Goal: Find specific page/section: Find specific page/section

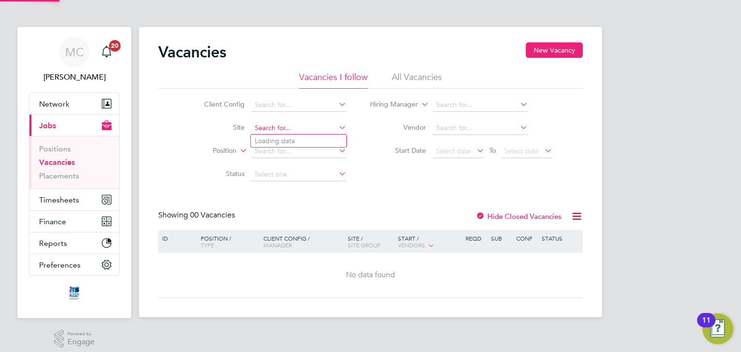
click at [299, 127] on input at bounding box center [298, 129] width 95 height 14
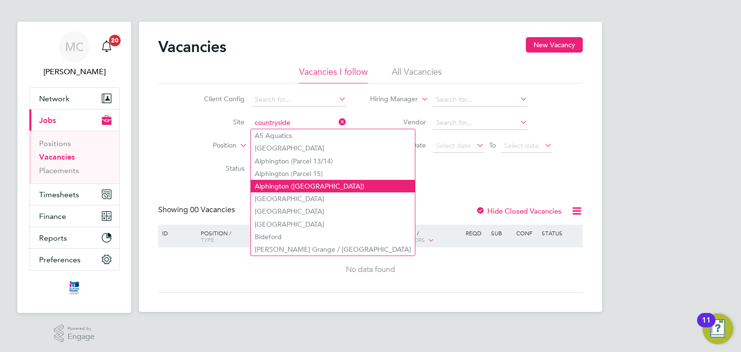
scroll to position [7, 0]
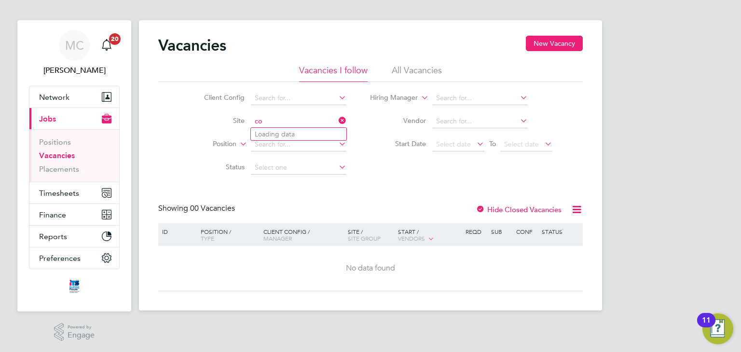
type input "c"
type input "l"
click at [230, 293] on div "Vacancies New Vacancy Vacancies I follow All Vacancies Client Config Site Posit…" at bounding box center [370, 165] width 463 height 291
click at [58, 168] on link "Placements" at bounding box center [59, 169] width 40 height 9
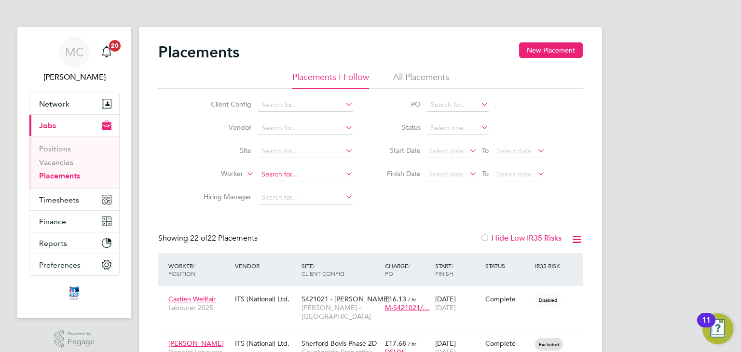
click at [291, 170] on input at bounding box center [305, 175] width 95 height 14
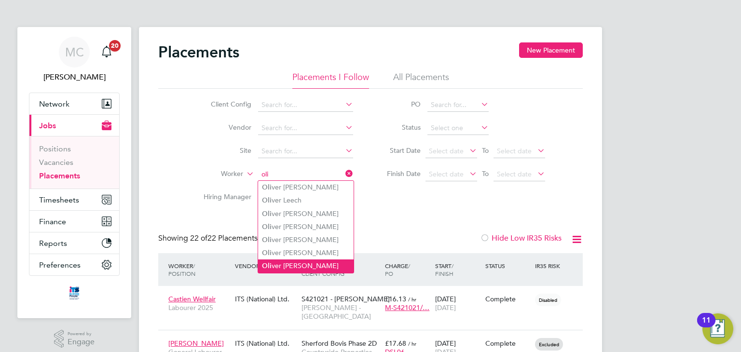
click at [297, 262] on li "Oli ver [PERSON_NAME]" at bounding box center [306, 266] width 96 height 13
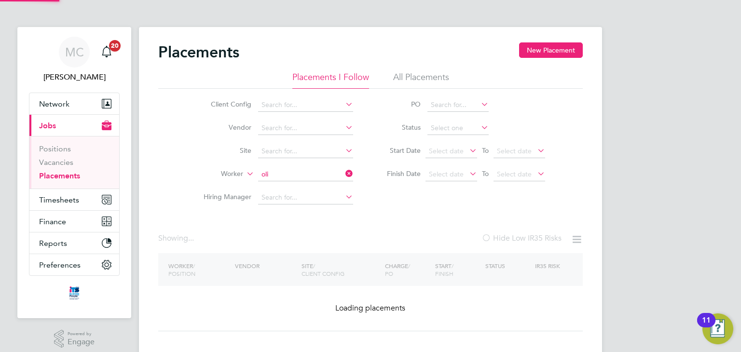
type input "[PERSON_NAME]"
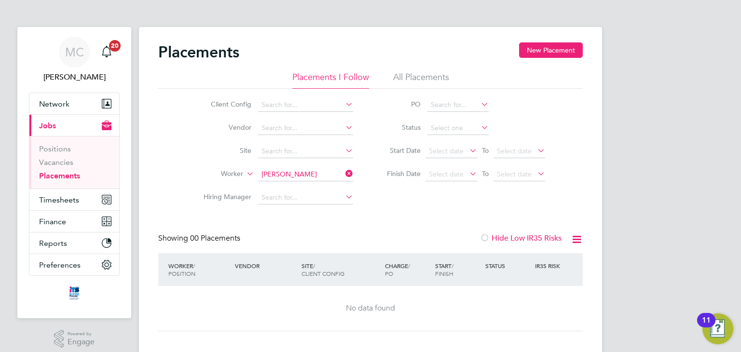
click at [421, 77] on li "All Placements" at bounding box center [421, 79] width 56 height 17
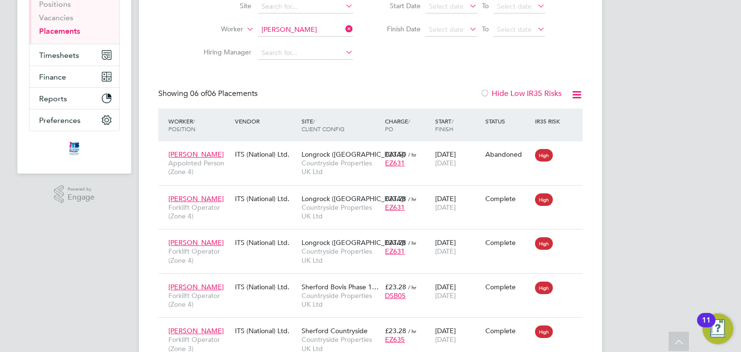
click at [579, 93] on icon at bounding box center [577, 95] width 12 height 12
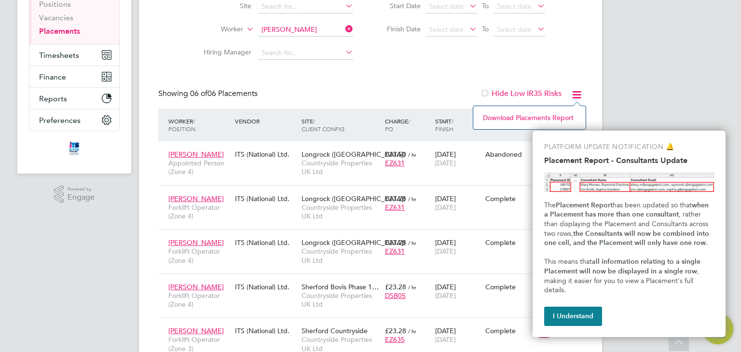
click at [534, 69] on div "Placements New Placement Placements I Follow All Placements Client Config Vendo…" at bounding box center [370, 152] width 425 height 509
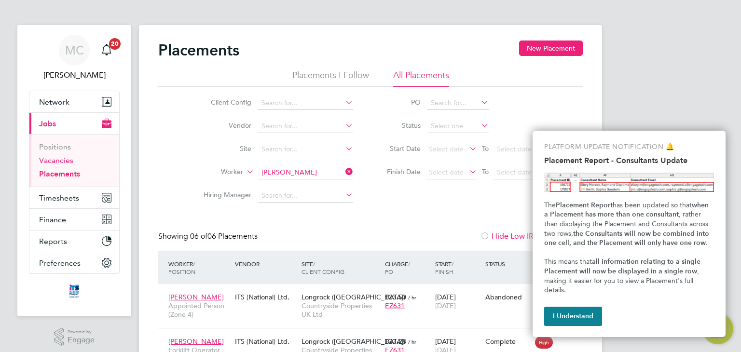
click at [45, 156] on link "Vacancies" at bounding box center [56, 160] width 34 height 9
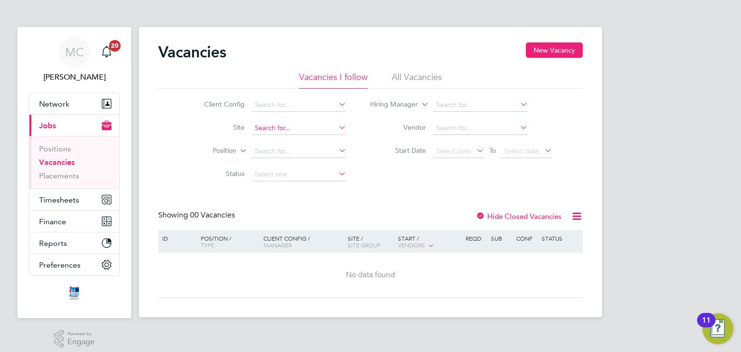
click at [269, 127] on input at bounding box center [298, 129] width 95 height 14
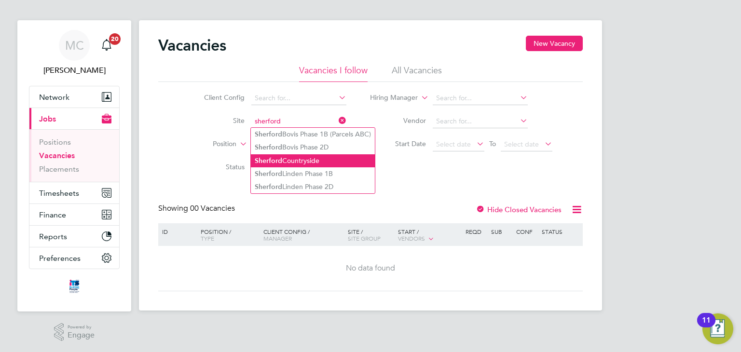
click at [313, 161] on li "Sherford Countryside" at bounding box center [313, 160] width 124 height 13
type input "Sherford Countryside"
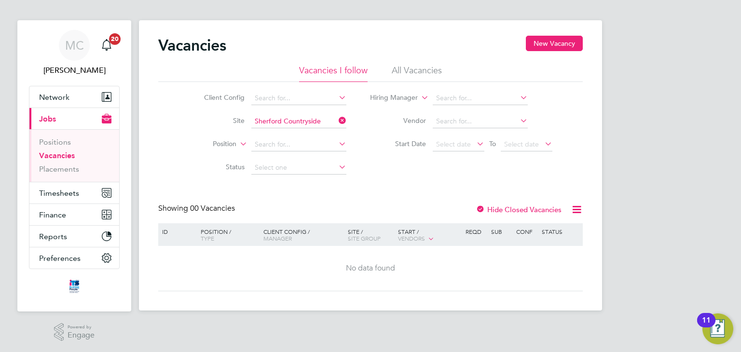
click at [405, 68] on li "All Vacancies" at bounding box center [417, 73] width 50 height 17
click at [303, 120] on input "Sherford Countryside" at bounding box center [298, 122] width 95 height 14
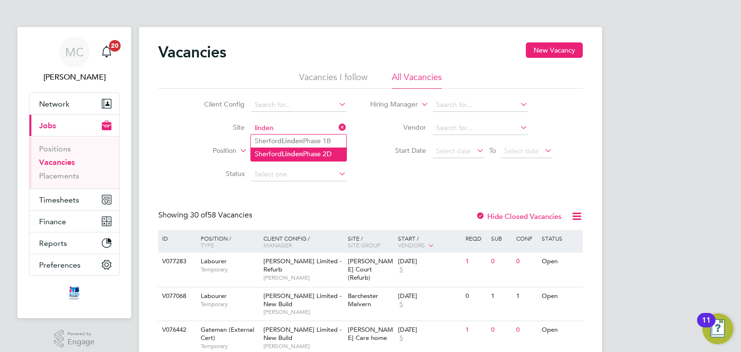
click at [305, 153] on li "Sherford Linden Phase 2D" at bounding box center [299, 154] width 96 height 13
type input "Sherford Linden Phase 2D"
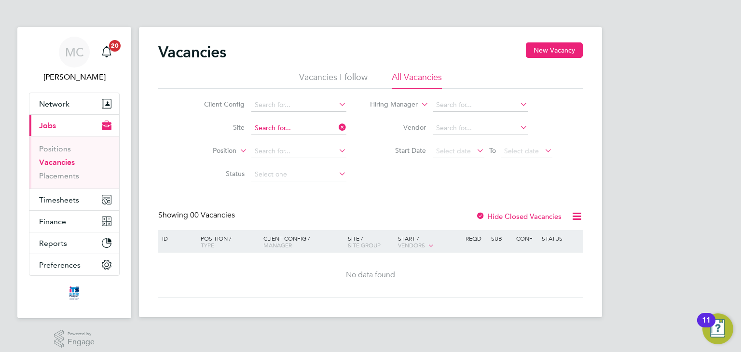
click at [312, 127] on input at bounding box center [298, 129] width 95 height 14
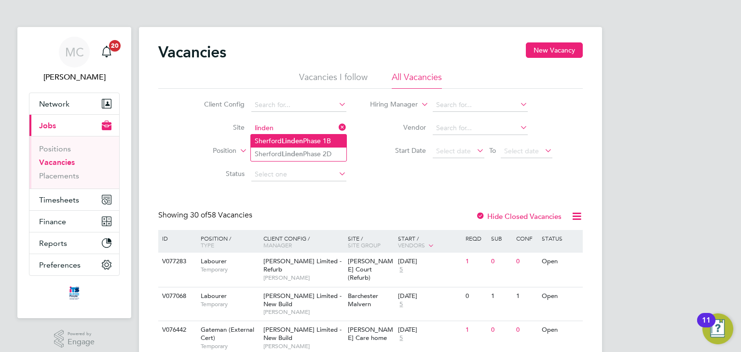
click at [311, 138] on li "Sherford Linden Phase 1B" at bounding box center [299, 141] width 96 height 13
type input "Sherford Linden Phase 1B"
